Goal: Navigation & Orientation: Find specific page/section

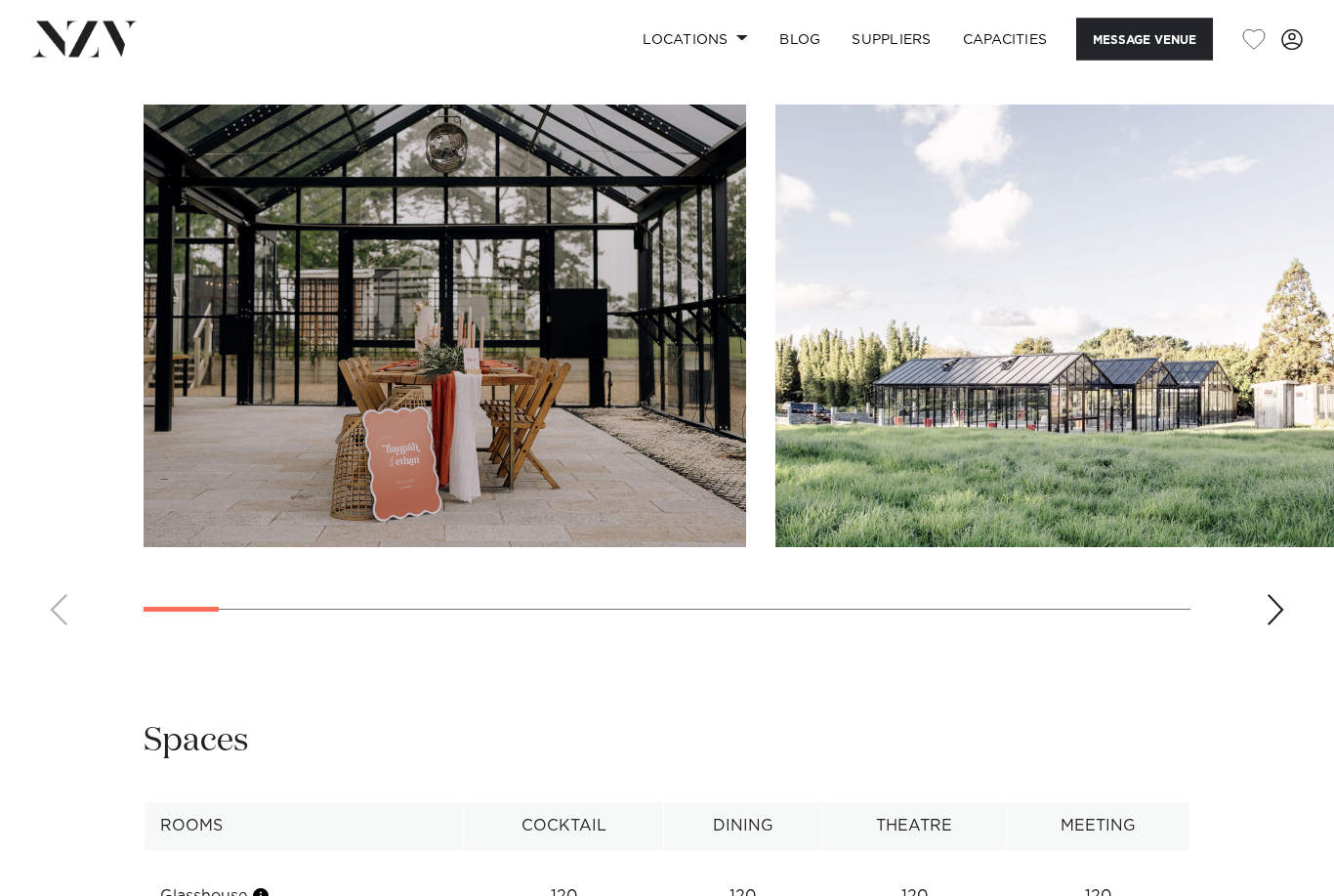
scroll to position [1974, 0]
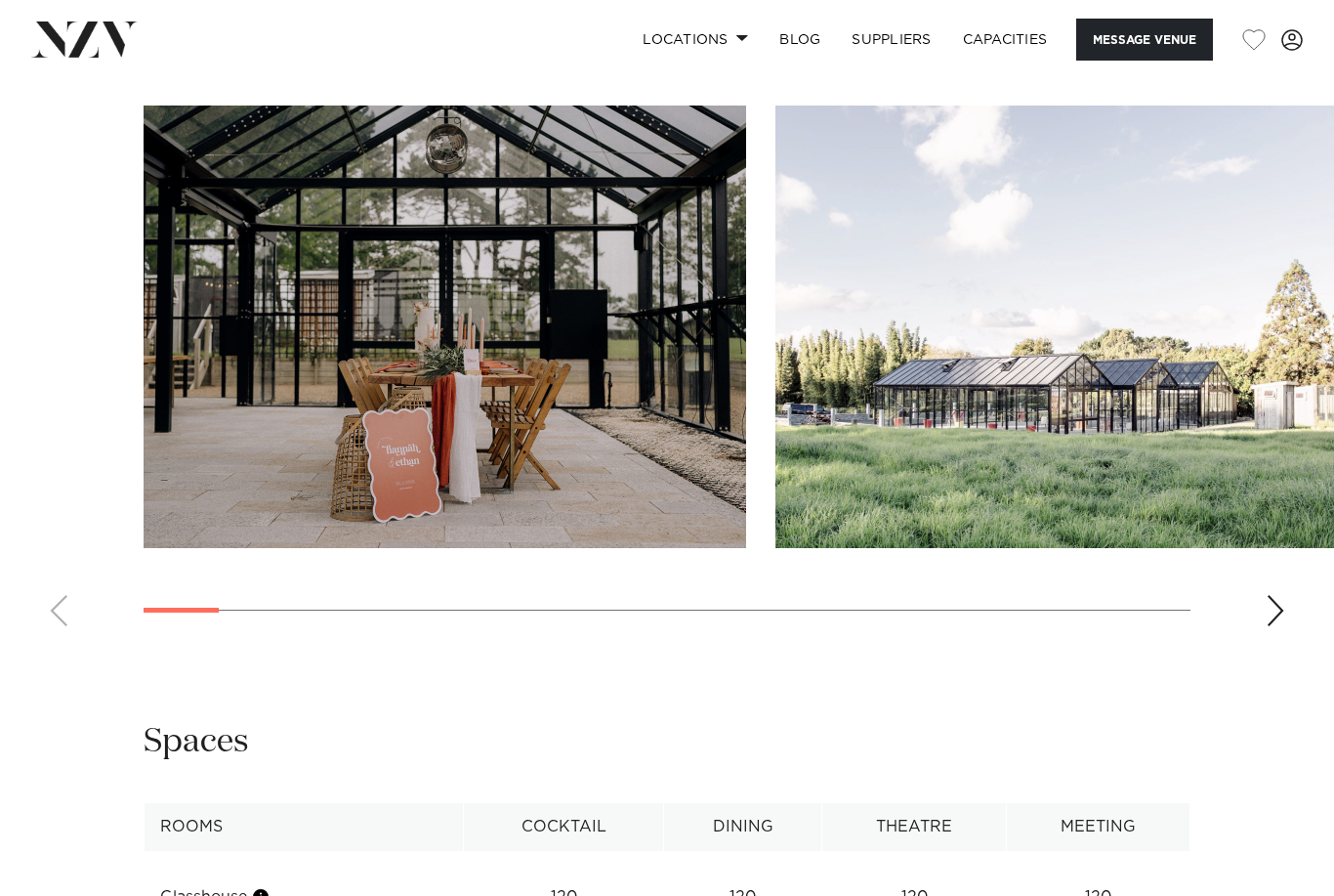
click at [1282, 627] on div "Next slide" at bounding box center [1276, 610] width 20 height 31
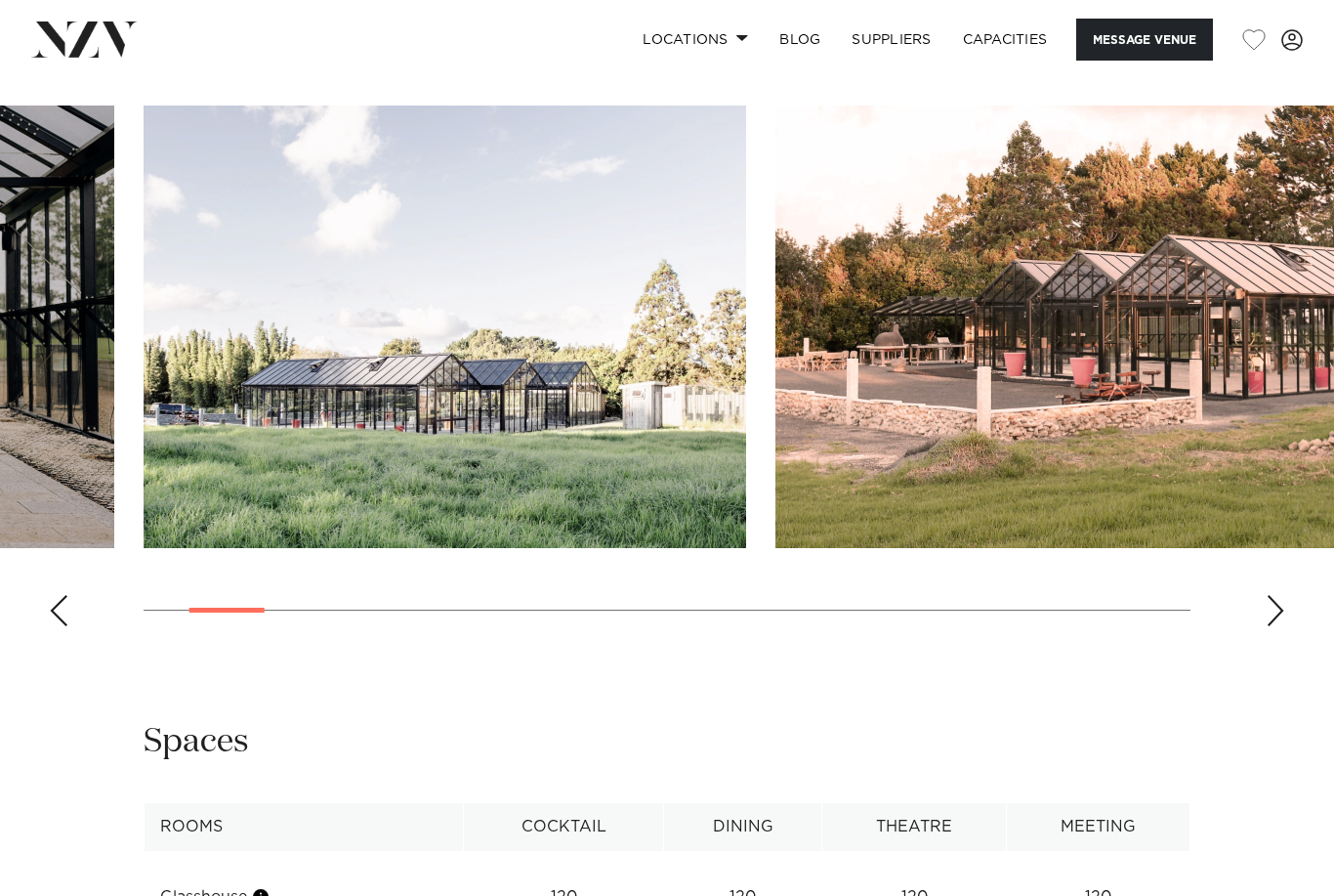
click at [1286, 642] on swiper-container at bounding box center [667, 373] width 1334 height 536
click at [1280, 627] on div "Next slide" at bounding box center [1276, 610] width 20 height 31
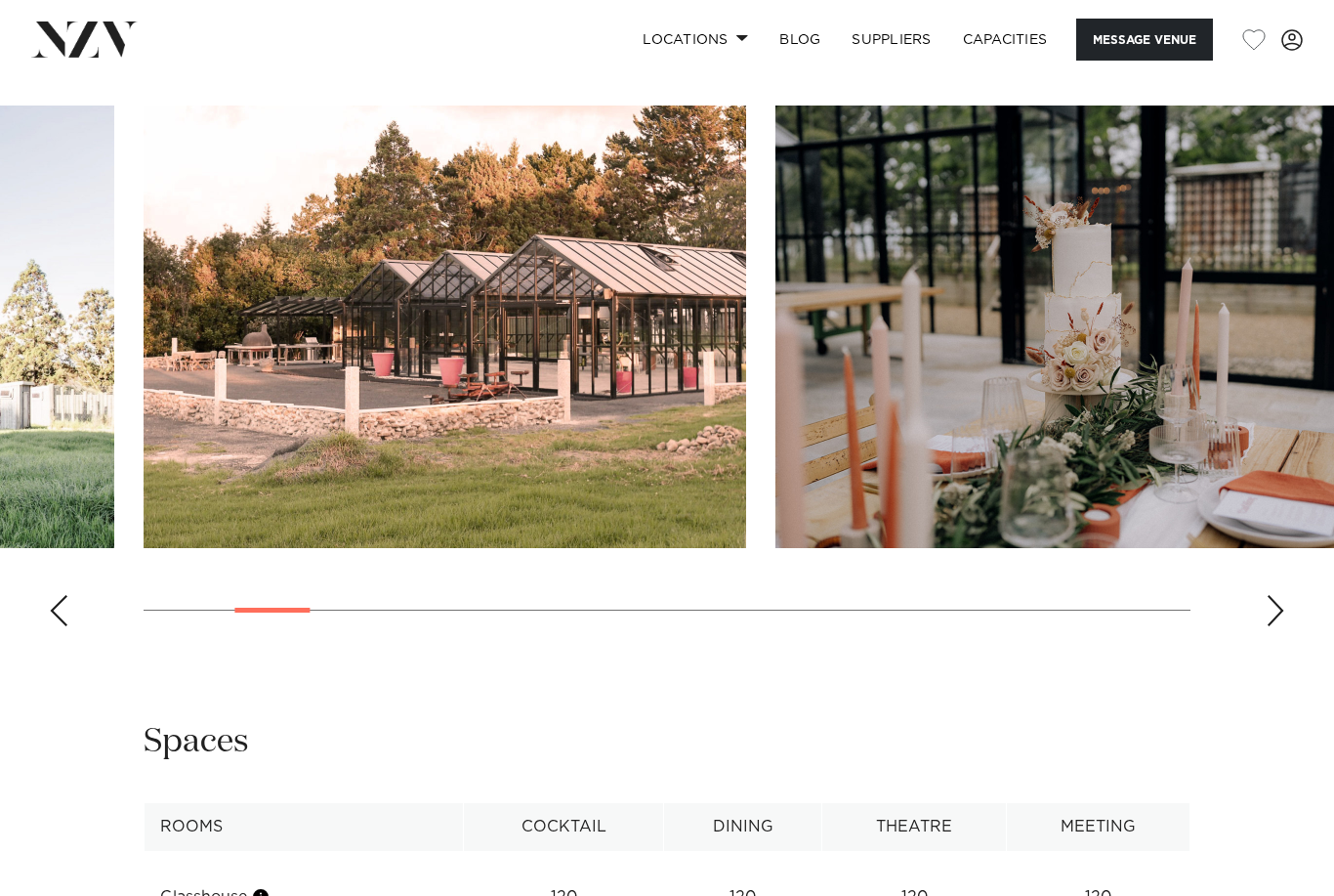
click at [1279, 627] on div "Next slide" at bounding box center [1276, 610] width 20 height 31
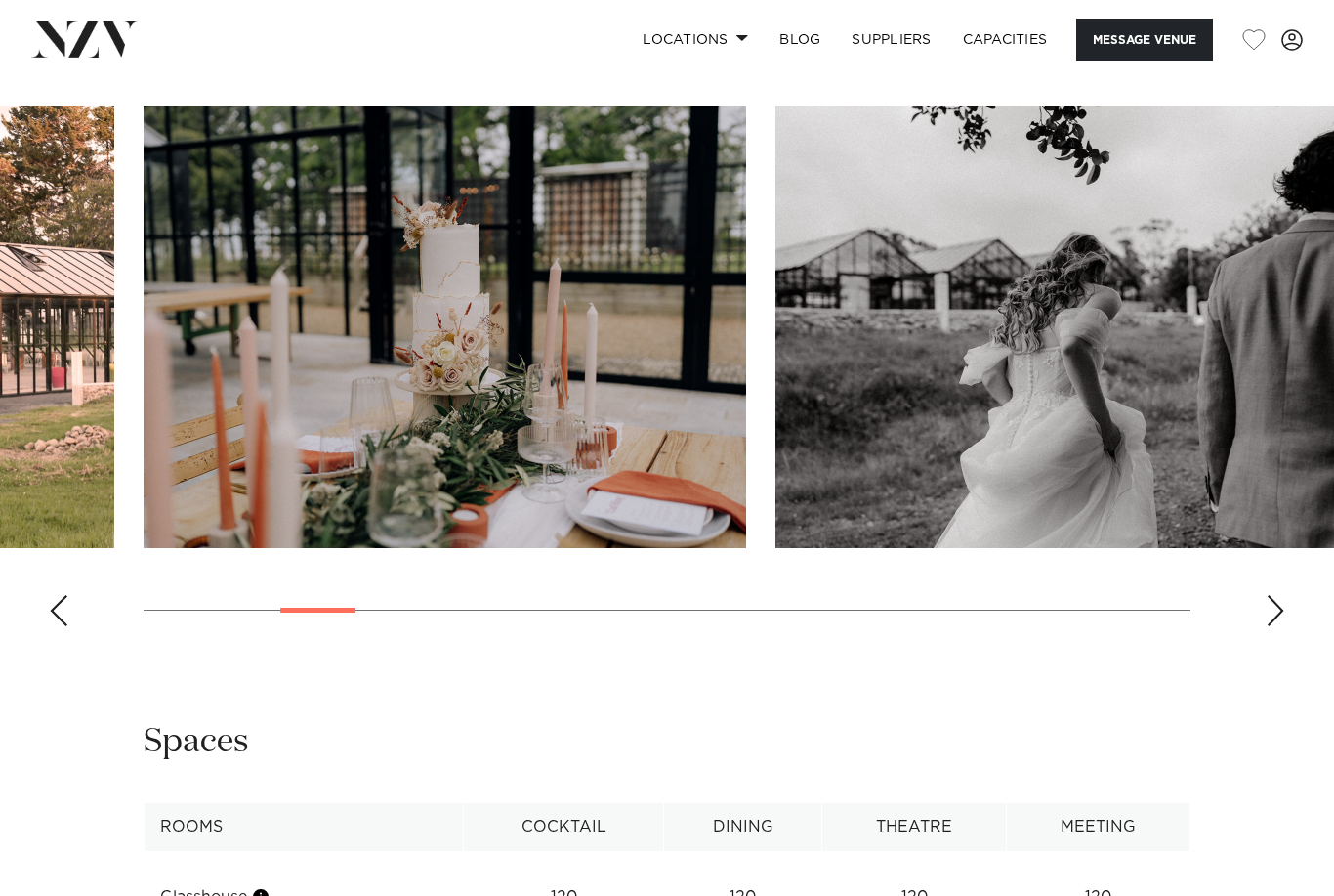
click at [1277, 627] on div "Next slide" at bounding box center [1276, 610] width 20 height 31
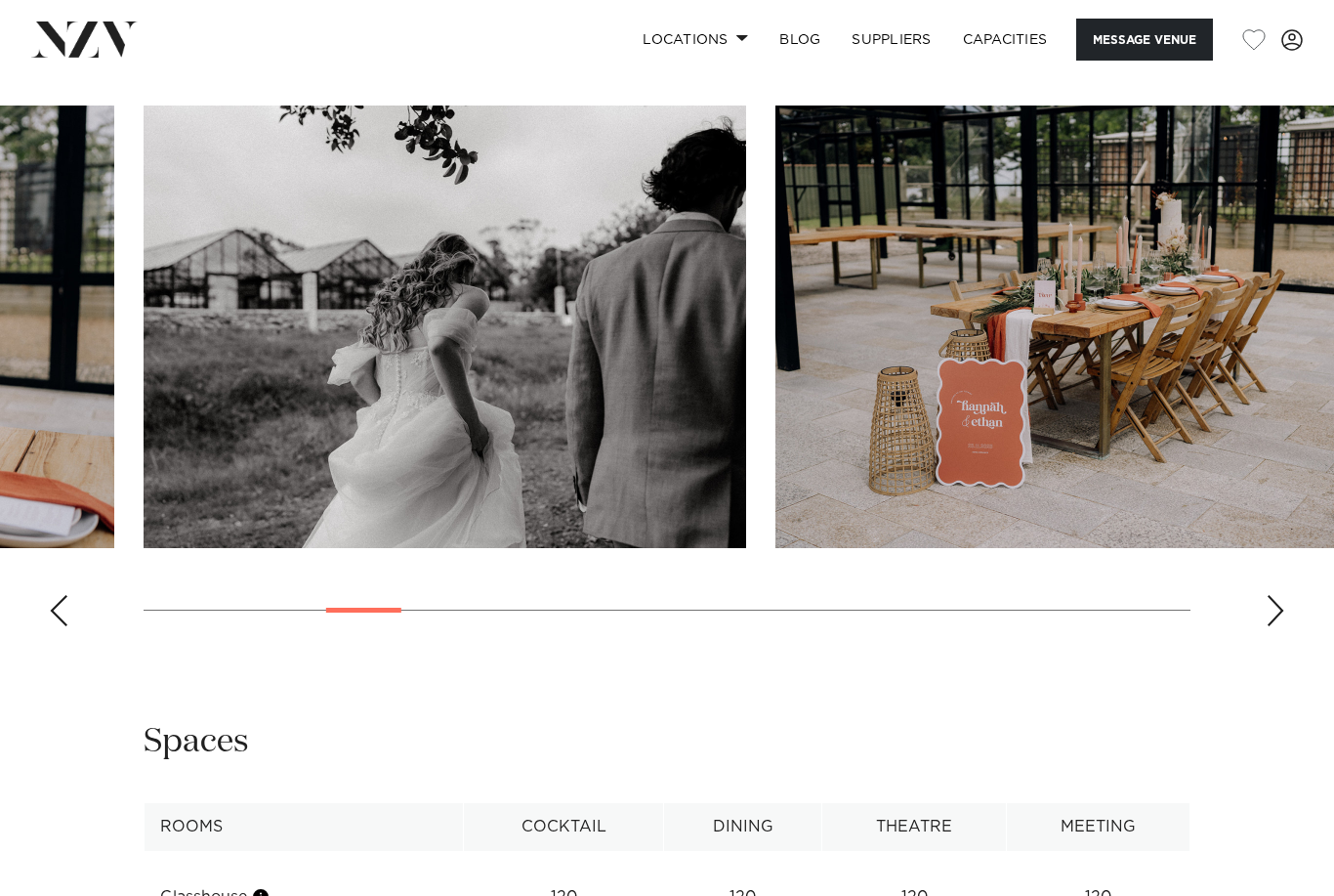
click at [1279, 627] on div "Next slide" at bounding box center [1276, 610] width 20 height 31
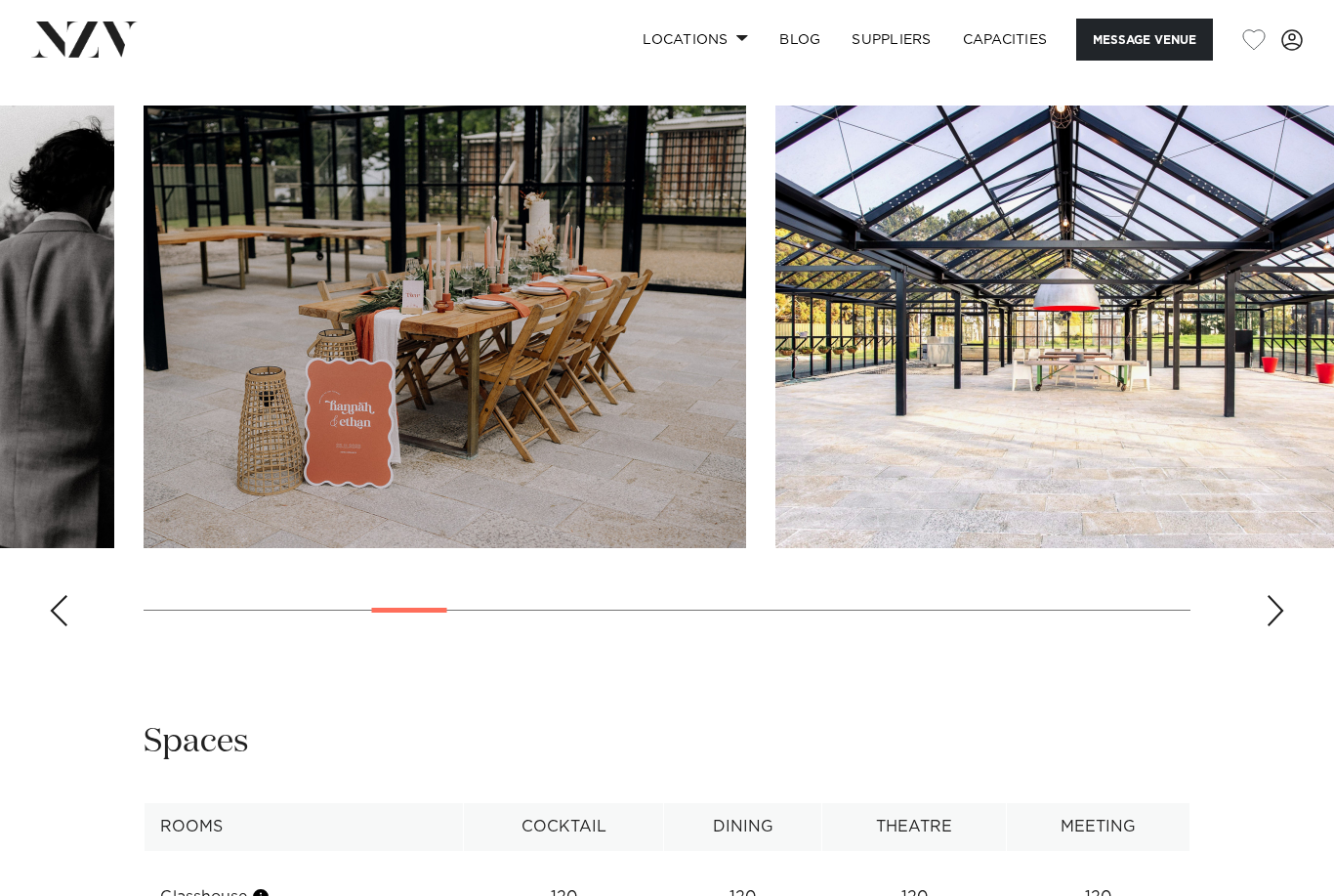
click at [1280, 627] on div "Next slide" at bounding box center [1276, 610] width 20 height 31
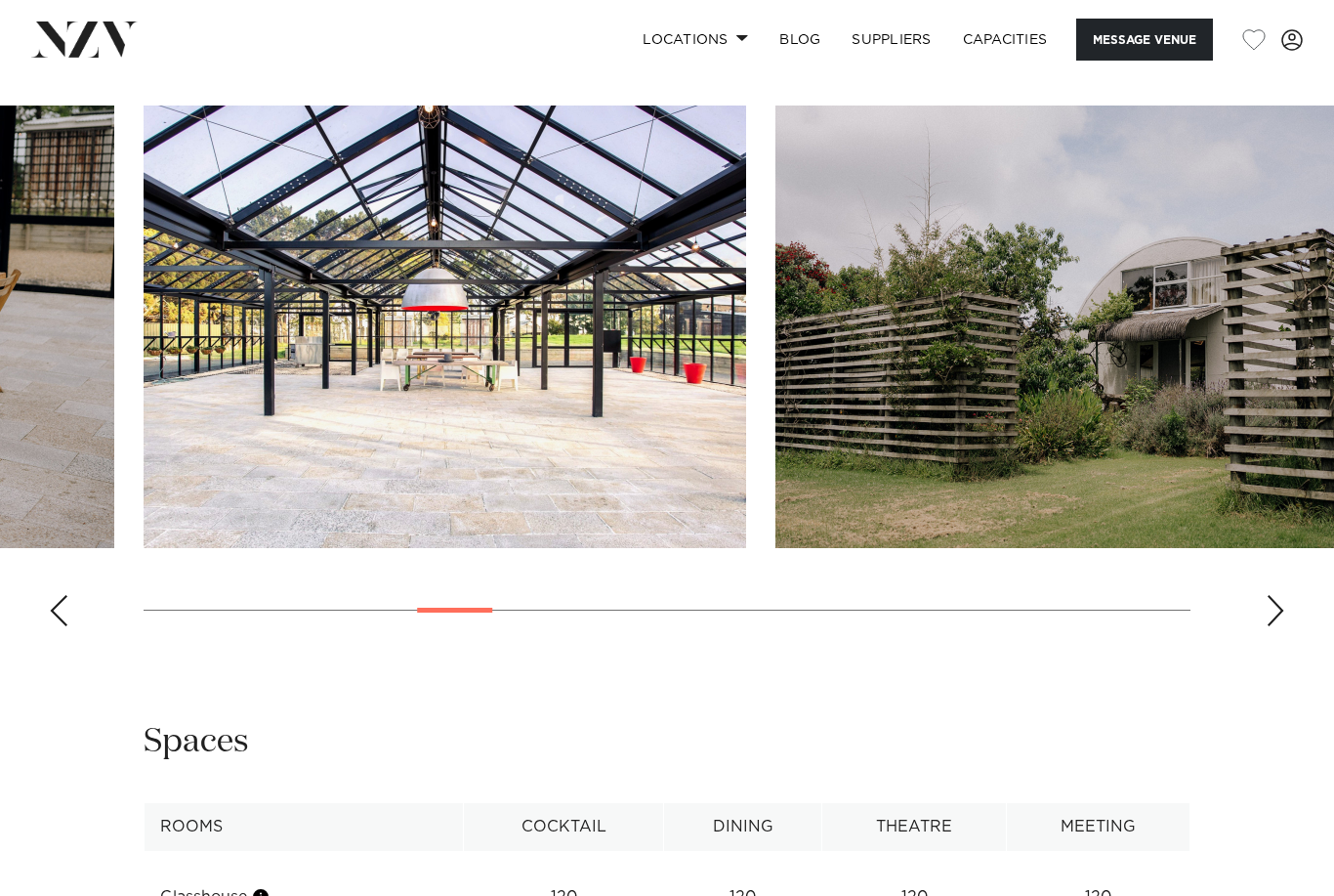
click at [1282, 627] on div "Next slide" at bounding box center [1276, 610] width 20 height 31
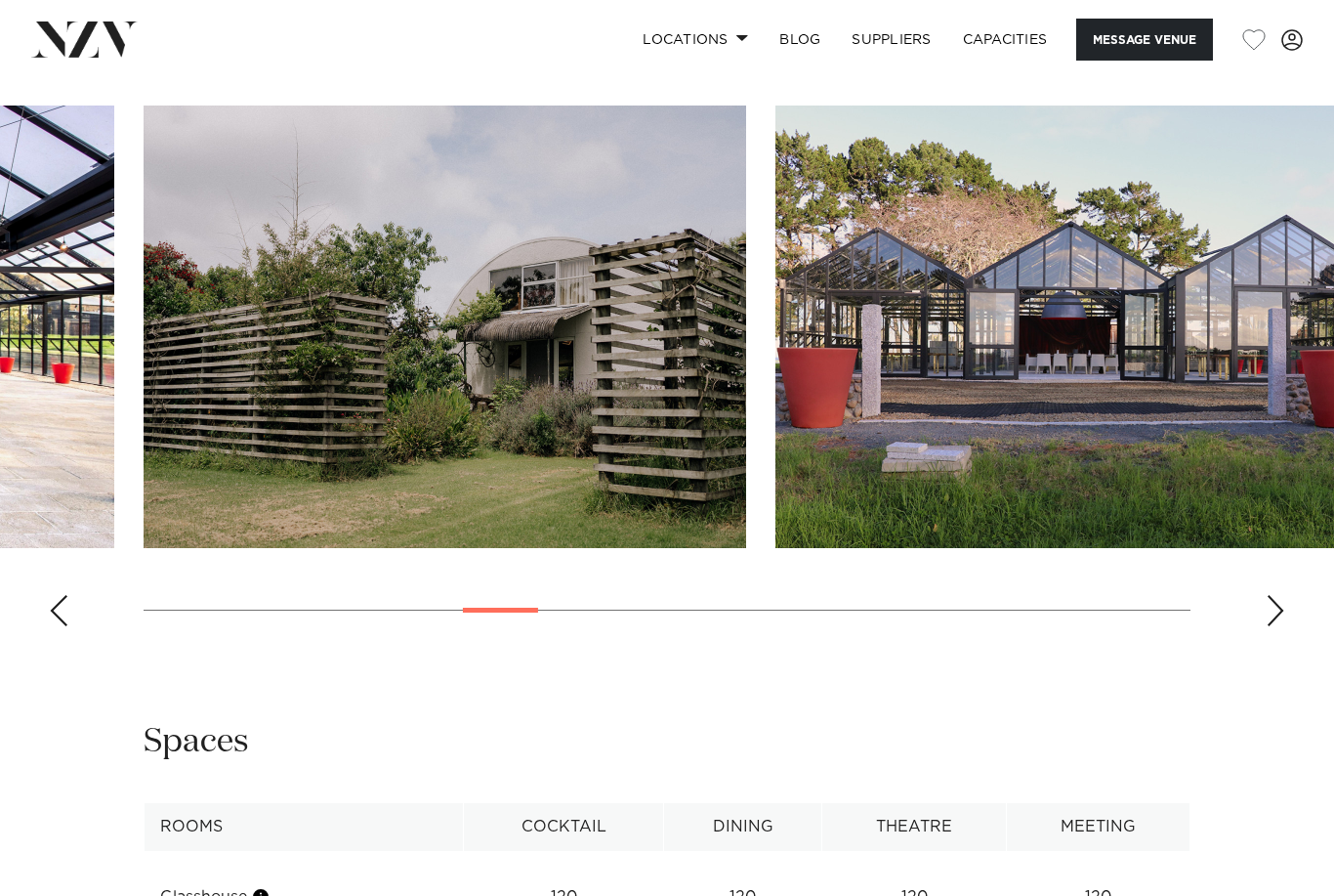
click at [1283, 627] on div "Next slide" at bounding box center [1276, 610] width 20 height 31
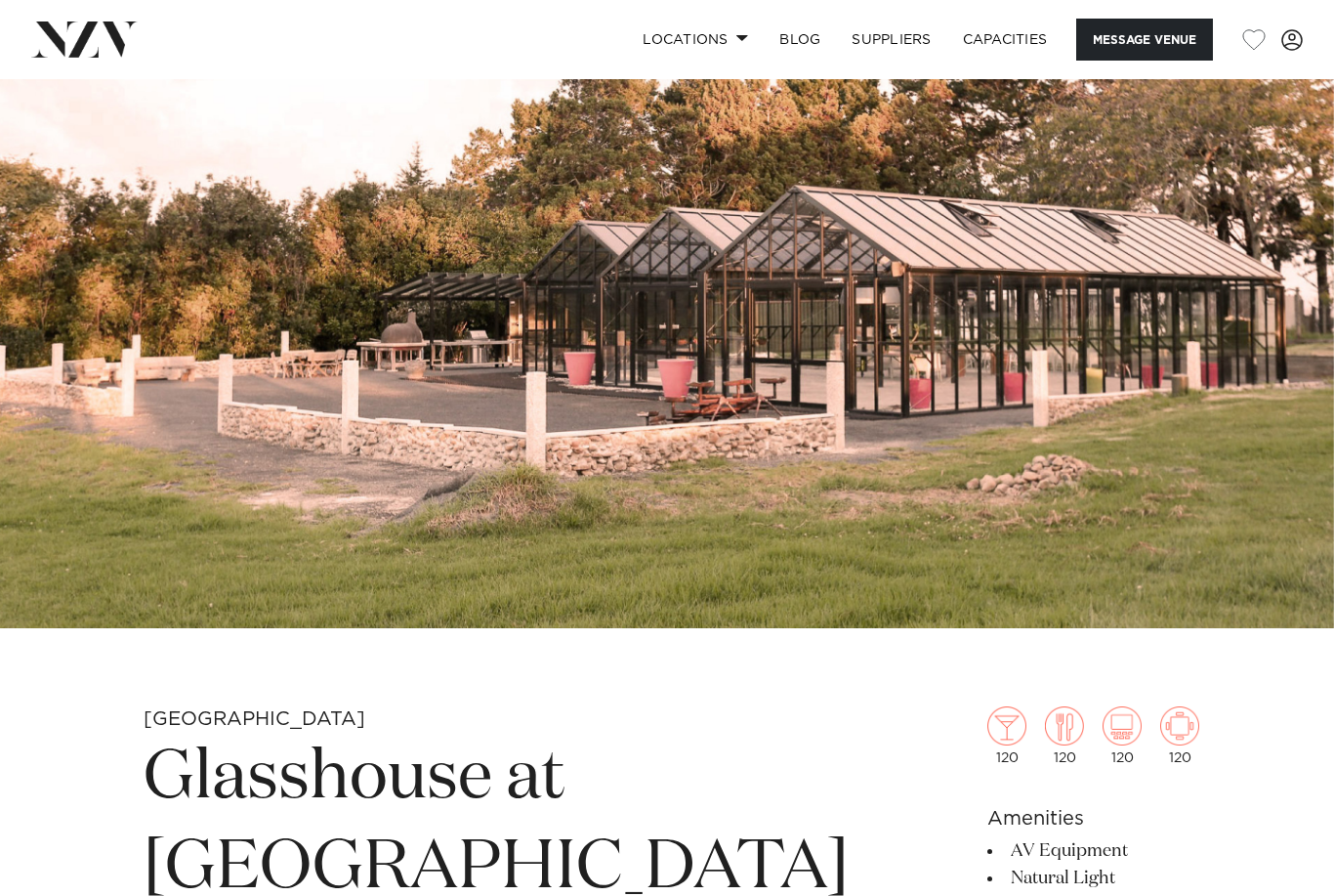
scroll to position [0, 0]
